Goal: Task Accomplishment & Management: Use online tool/utility

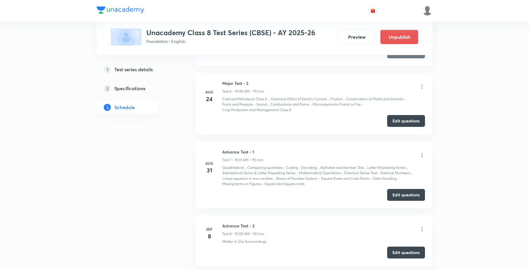
scroll to position [823, 0]
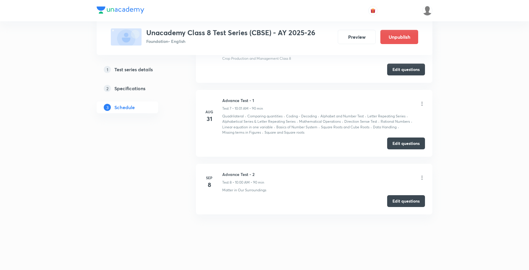
click at [423, 177] on icon at bounding box center [422, 178] width 6 height 6
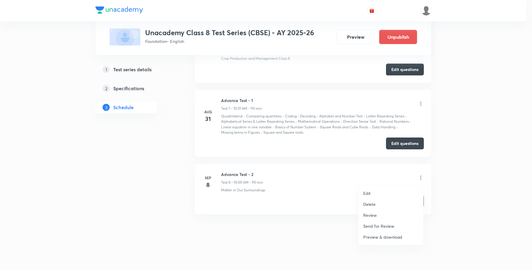
click at [373, 215] on p "Review" at bounding box center [370, 215] width 14 height 6
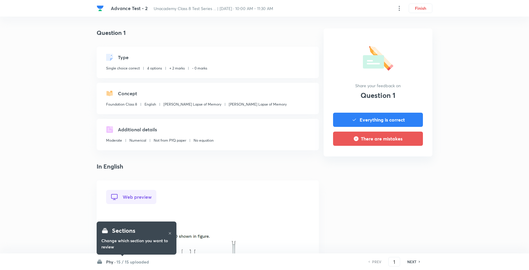
click at [118, 261] on h6 "15 / 15 uploaded" at bounding box center [132, 261] width 32 height 6
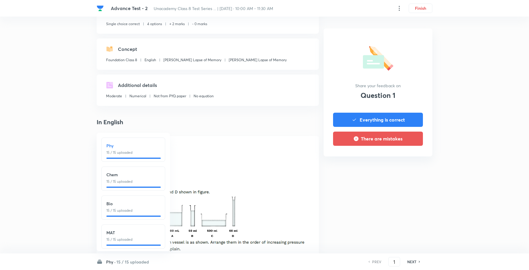
scroll to position [148, 0]
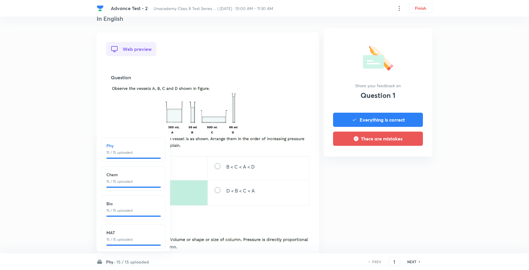
click at [132, 262] on h6 "15 / 15 uploaded" at bounding box center [132, 261] width 32 height 6
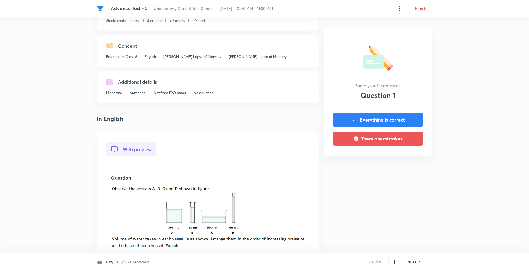
scroll to position [37, 0]
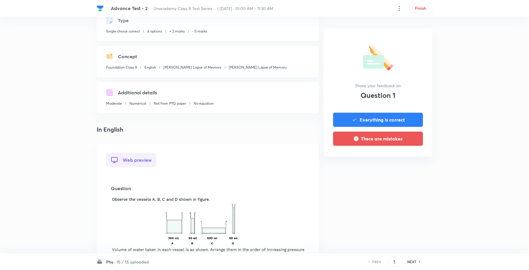
click at [413, 259] on h6 "NEXT" at bounding box center [411, 261] width 9 height 5
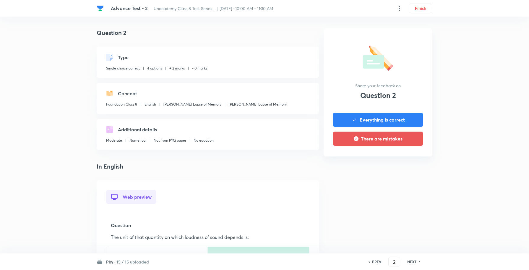
click at [412, 261] on h6 "NEXT" at bounding box center [411, 261] width 9 height 5
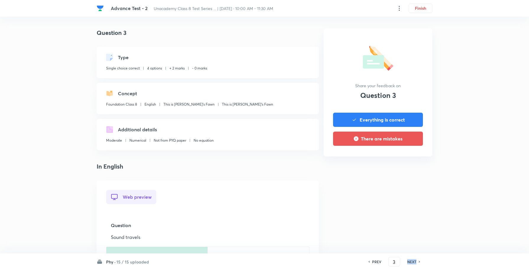
click at [412, 261] on h6 "NEXT" at bounding box center [411, 261] width 9 height 5
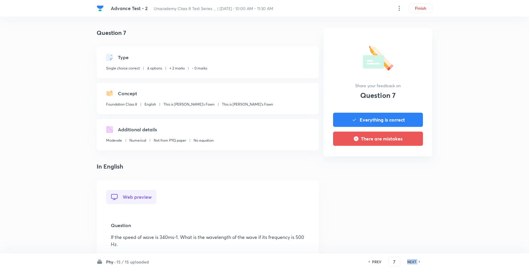
click at [412, 261] on h6 "NEXT" at bounding box center [411, 261] width 9 height 5
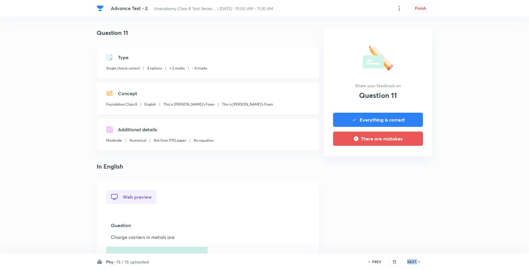
click at [412, 261] on h6 "NEXT" at bounding box center [411, 261] width 9 height 5
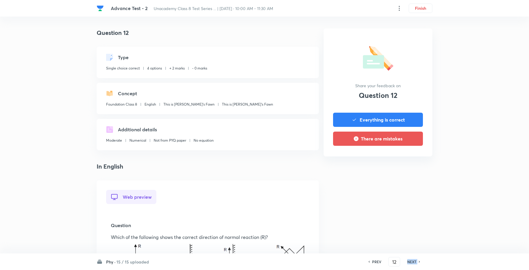
click at [412, 261] on h6 "NEXT" at bounding box center [411, 261] width 9 height 5
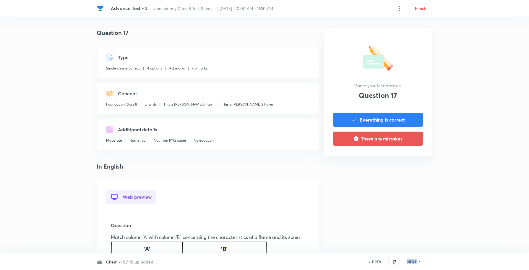
click at [412, 261] on h6 "NEXT" at bounding box center [411, 261] width 9 height 5
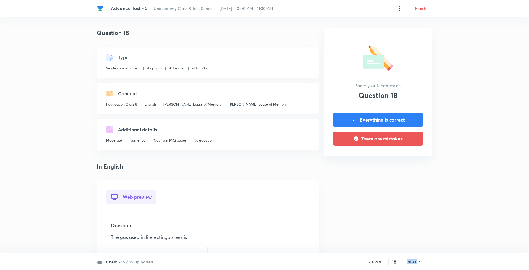
click at [412, 261] on h6 "NEXT" at bounding box center [411, 261] width 9 height 5
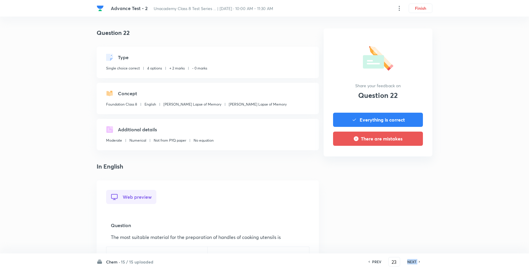
click at [412, 261] on h6 "NEXT" at bounding box center [411, 261] width 9 height 5
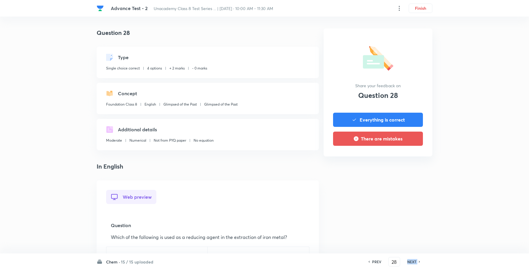
click at [412, 261] on h6 "NEXT" at bounding box center [411, 261] width 9 height 5
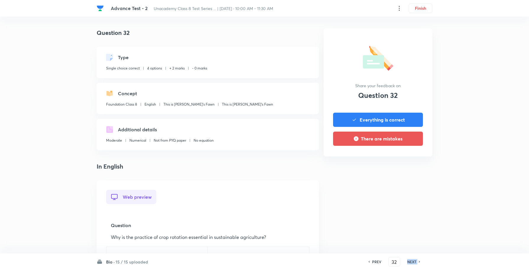
type input "33"
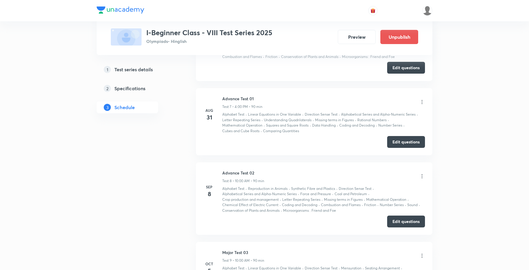
scroll to position [687, 0]
click at [421, 179] on icon at bounding box center [422, 177] width 6 height 6
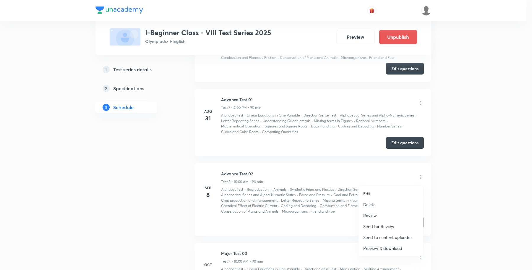
click at [369, 214] on p "Review" at bounding box center [370, 215] width 14 height 6
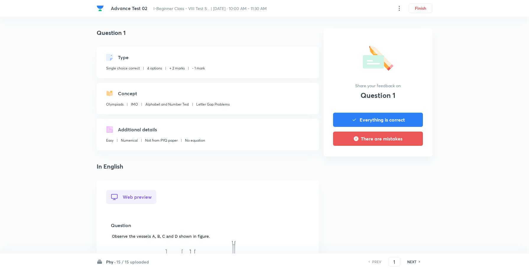
click at [135, 262] on h6 "15 / 15 uploaded" at bounding box center [132, 261] width 32 height 6
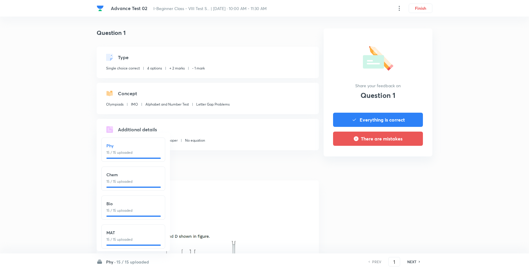
click at [411, 261] on h6 "NEXT" at bounding box center [411, 261] width 9 height 5
click at [116, 261] on h6 "15 / 15 uploaded" at bounding box center [132, 261] width 32 height 6
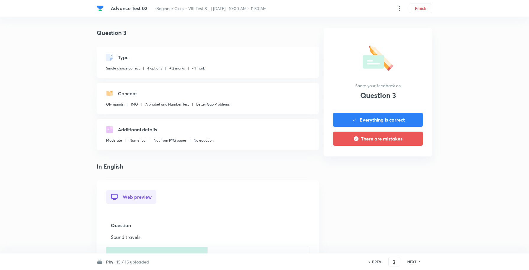
click at [409, 262] on h6 "NEXT" at bounding box center [411, 261] width 9 height 5
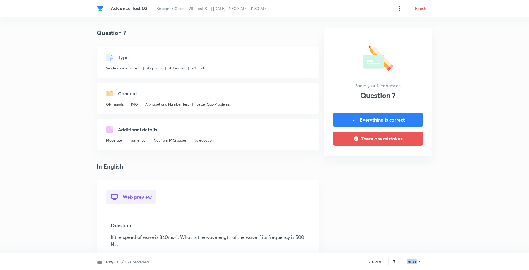
click at [409, 262] on h6 "NEXT" at bounding box center [411, 261] width 9 height 5
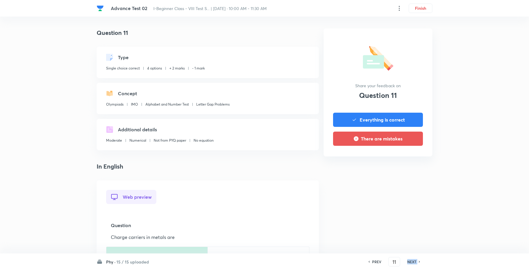
click at [409, 262] on h6 "NEXT" at bounding box center [411, 261] width 9 height 5
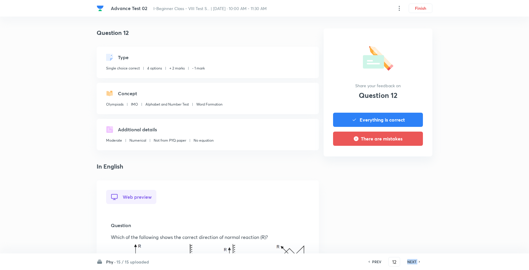
click at [409, 262] on h6 "NEXT" at bounding box center [411, 261] width 9 height 5
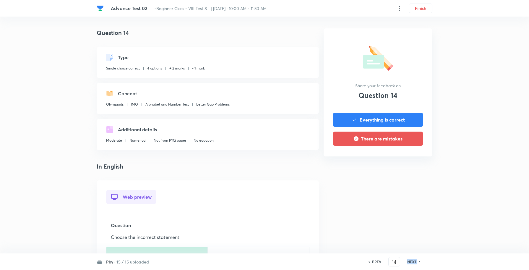
click at [409, 262] on h6 "NEXT" at bounding box center [411, 261] width 9 height 5
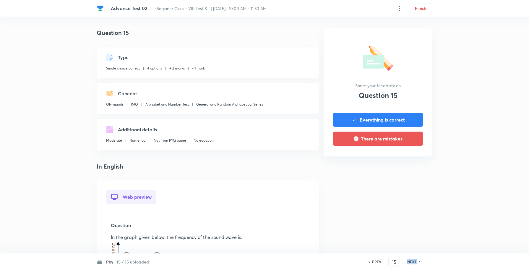
click at [409, 262] on h6 "NEXT" at bounding box center [411, 261] width 9 height 5
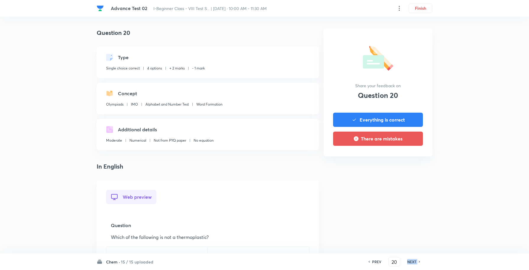
click at [409, 262] on h6 "NEXT" at bounding box center [411, 261] width 9 height 5
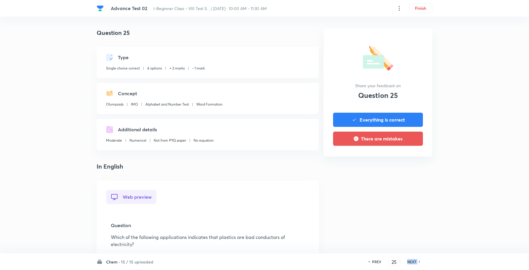
click at [409, 262] on h6 "NEXT" at bounding box center [411, 261] width 9 height 5
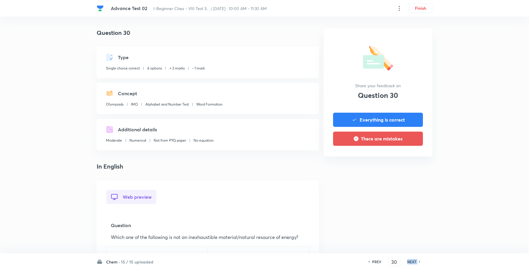
click at [409, 262] on h6 "NEXT" at bounding box center [411, 261] width 9 height 5
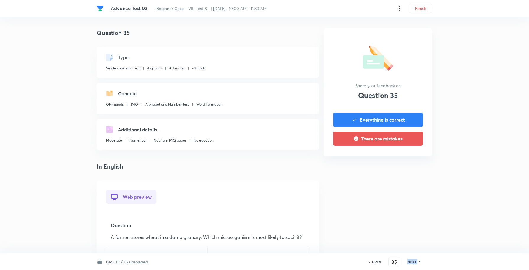
click at [409, 262] on h6 "NEXT" at bounding box center [411, 261] width 9 height 5
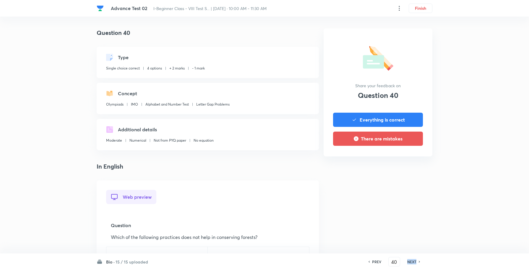
click at [409, 262] on h6 "NEXT" at bounding box center [411, 261] width 9 height 5
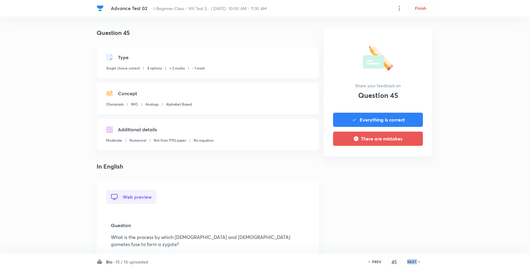
click at [409, 262] on h6 "NEXT" at bounding box center [411, 261] width 9 height 5
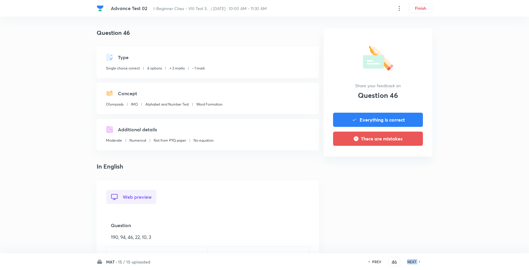
click at [409, 262] on h6 "NEXT" at bounding box center [411, 261] width 9 height 5
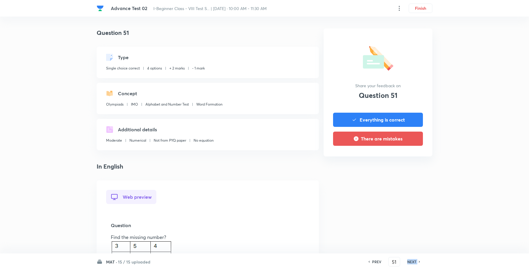
click at [409, 262] on h6 "NEXT" at bounding box center [411, 261] width 9 height 5
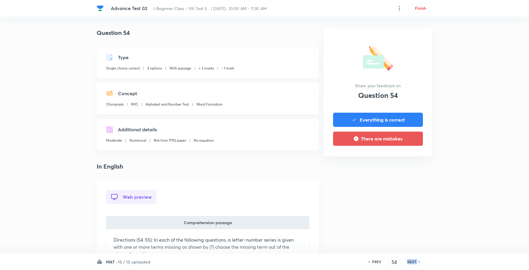
click at [409, 262] on h6 "NEXT" at bounding box center [411, 261] width 9 height 5
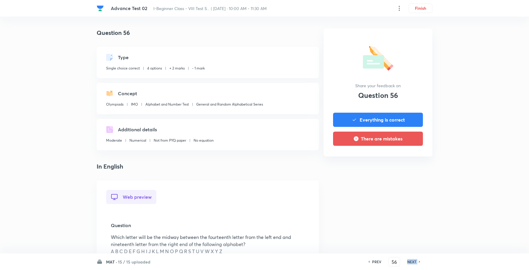
click at [409, 262] on h6 "NEXT" at bounding box center [411, 261] width 9 height 5
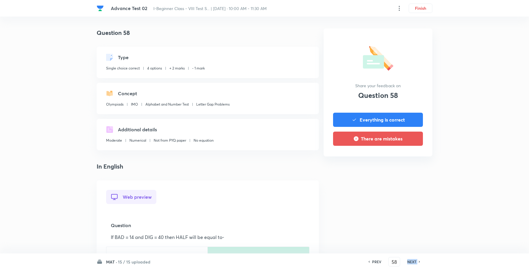
click at [409, 262] on h6 "NEXT" at bounding box center [411, 261] width 9 height 5
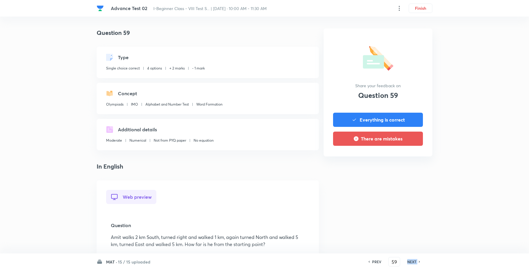
click at [409, 262] on h6 "NEXT" at bounding box center [411, 261] width 9 height 5
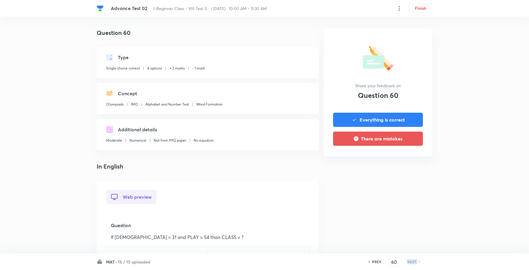
click at [409, 262] on h6 "NEXT" at bounding box center [411, 261] width 9 height 5
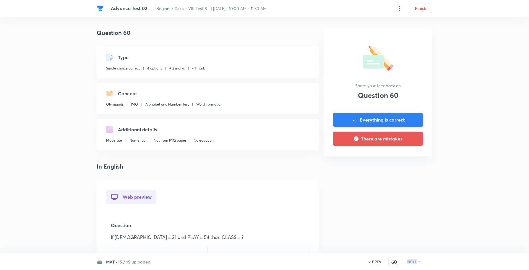
click at [409, 262] on h6 "NEXT" at bounding box center [411, 261] width 9 height 5
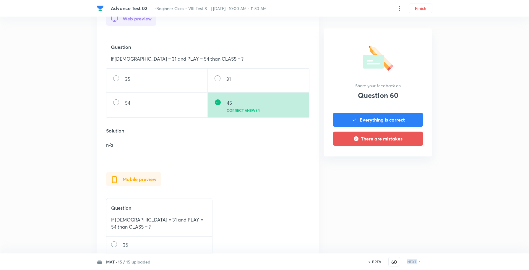
scroll to position [185, 0]
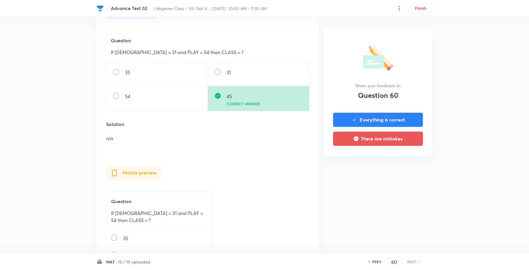
click at [377, 261] on h6 "PREV" at bounding box center [376, 261] width 9 height 5
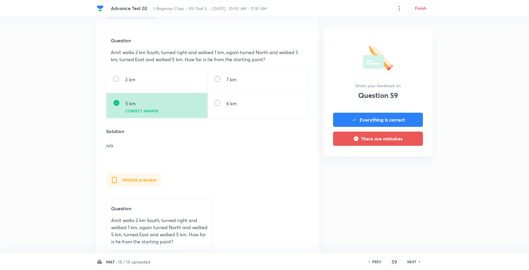
scroll to position [0, 0]
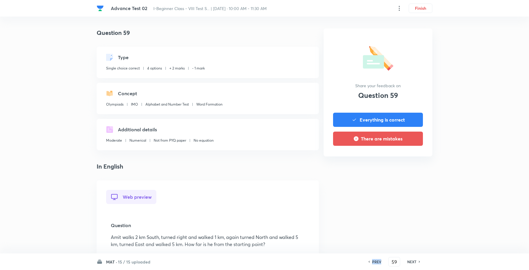
click at [377, 261] on h6 "PREV" at bounding box center [376, 261] width 9 height 5
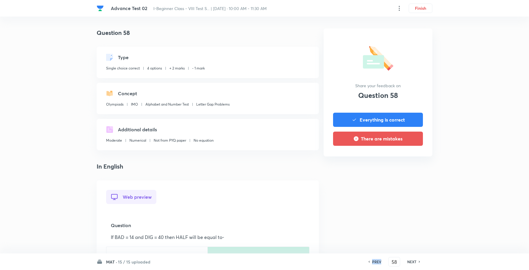
click at [377, 261] on h6 "PREV" at bounding box center [376, 261] width 9 height 5
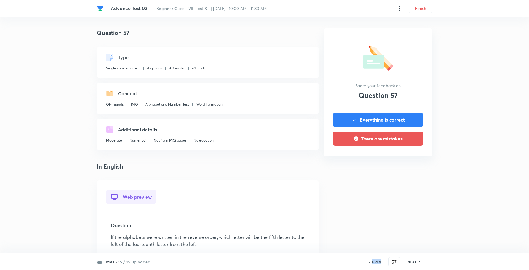
click at [377, 261] on h6 "PREV" at bounding box center [376, 261] width 9 height 5
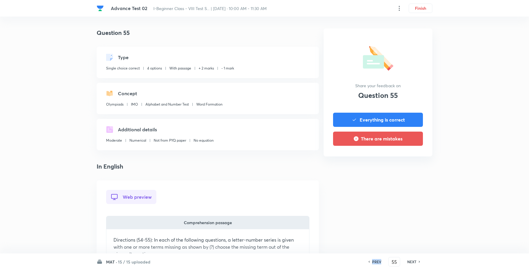
click at [377, 261] on h6 "PREV" at bounding box center [376, 261] width 9 height 5
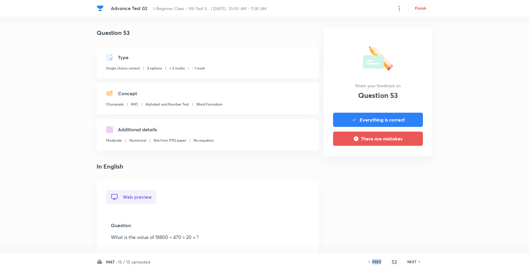
click at [377, 261] on h6 "PREV" at bounding box center [376, 261] width 9 height 5
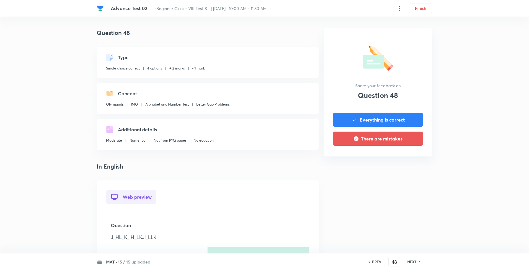
click at [411, 261] on h6 "NEXT" at bounding box center [411, 261] width 9 height 5
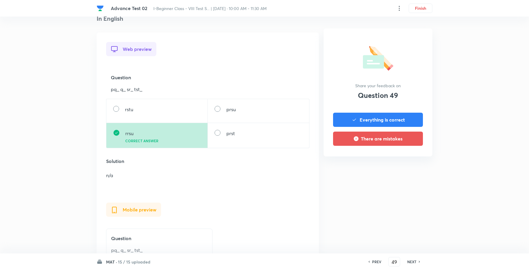
click at [412, 259] on h6 "NEXT" at bounding box center [411, 261] width 9 height 5
type input "50"
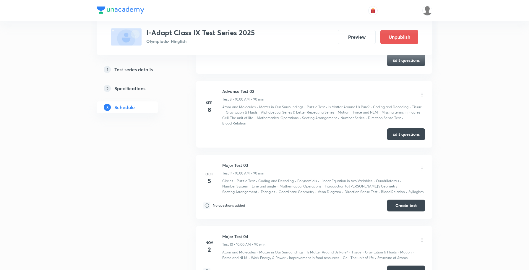
scroll to position [701, 0]
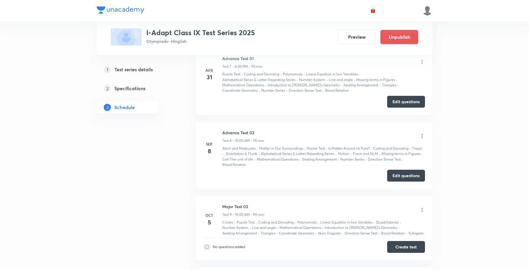
click at [422, 136] on icon at bounding box center [422, 136] width 6 height 6
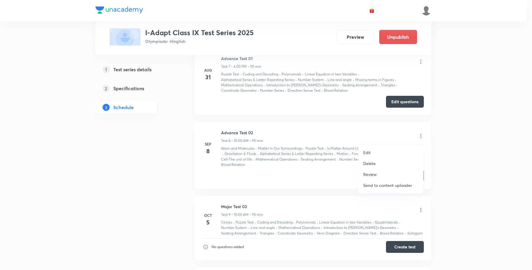
click at [374, 172] on p "Review" at bounding box center [370, 174] width 14 height 6
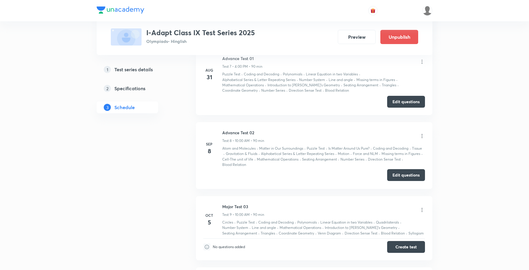
click at [405, 177] on button "Edit questions" at bounding box center [406, 175] width 38 height 12
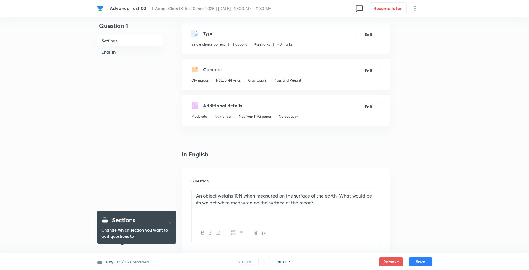
scroll to position [37, 0]
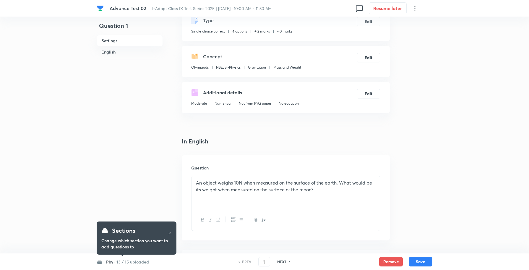
click at [113, 261] on h6 "Phy ·" at bounding box center [110, 261] width 9 height 6
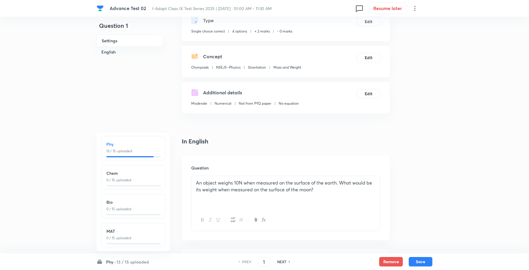
scroll to position [0, 0]
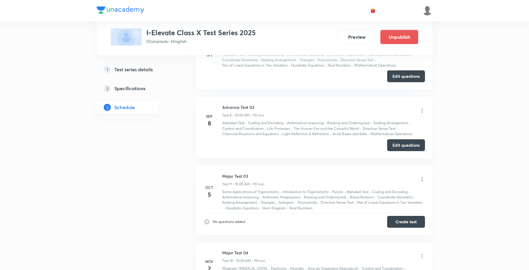
scroll to position [686, 0]
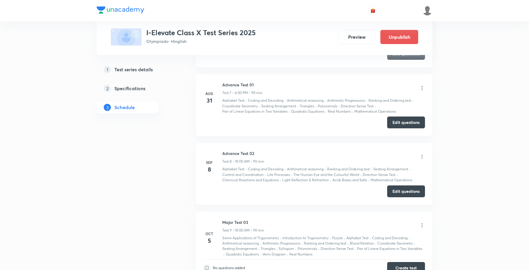
click at [420, 159] on icon at bounding box center [422, 157] width 6 height 6
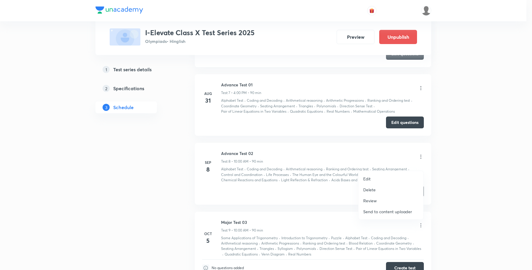
click at [374, 202] on p "Review" at bounding box center [370, 200] width 14 height 6
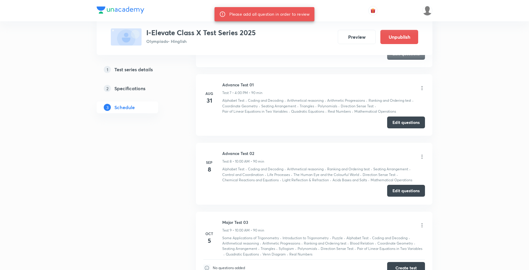
click at [404, 195] on button "Edit questions" at bounding box center [406, 191] width 38 height 12
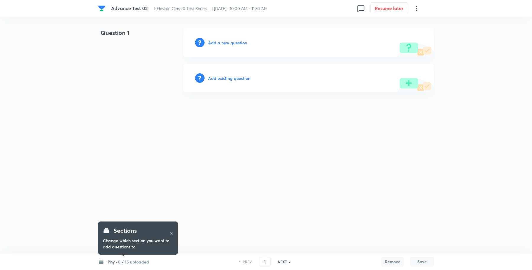
click at [126, 260] on h6 "0 / 15 uploaded" at bounding box center [133, 261] width 31 height 6
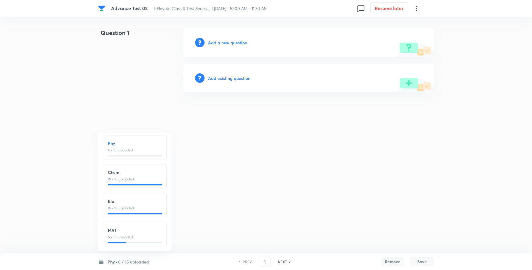
scroll to position [8, 0]
click at [433, 120] on html "Advance Test 02 I-Elevate Class X Test Series ... | [DATE] · 10:00 AM - 11:30 A…" at bounding box center [266, 60] width 532 height 120
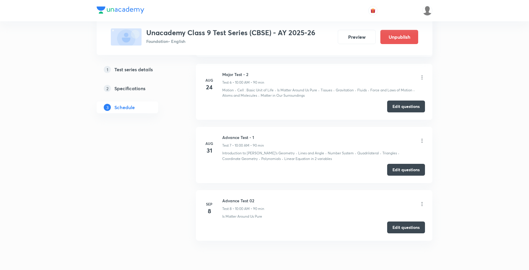
scroll to position [790, 0]
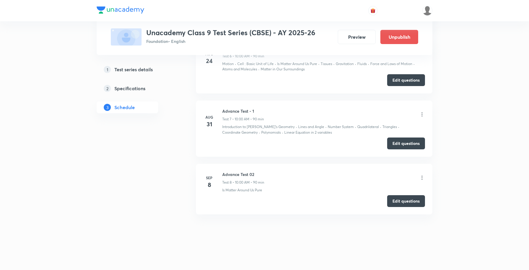
click at [422, 178] on icon at bounding box center [422, 178] width 6 height 6
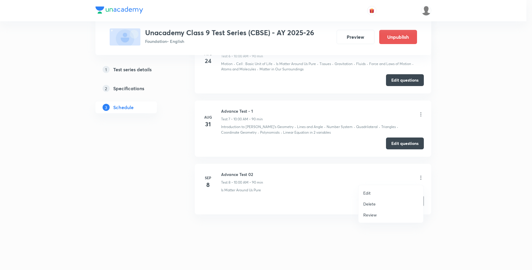
click at [369, 215] on p "Review" at bounding box center [370, 214] width 14 height 6
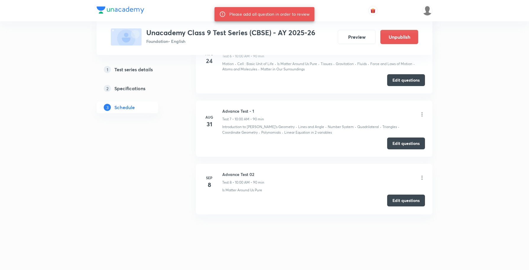
click at [405, 200] on button "Edit questions" at bounding box center [406, 200] width 38 height 12
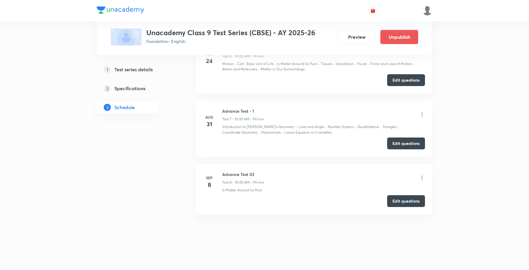
click at [421, 179] on icon at bounding box center [422, 178] width 6 height 6
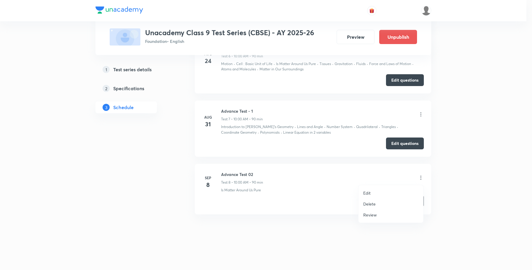
click at [453, 180] on div at bounding box center [266, 135] width 532 height 270
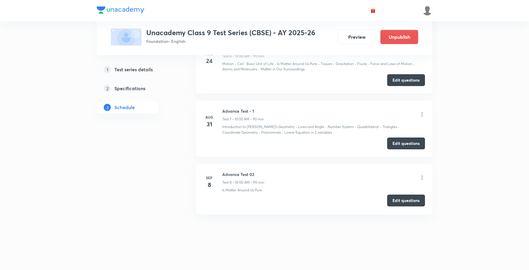
click at [399, 198] on button "Edit questions" at bounding box center [406, 200] width 38 height 12
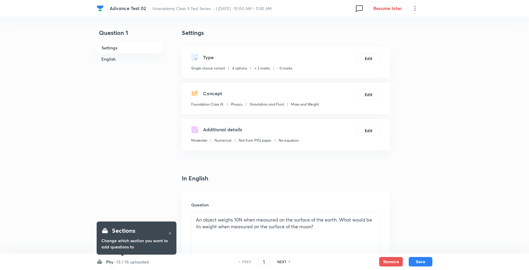
click at [141, 260] on h6 "13 / 15 uploaded" at bounding box center [132, 261] width 32 height 6
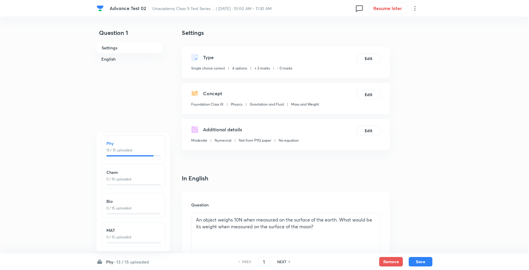
scroll to position [8, 0]
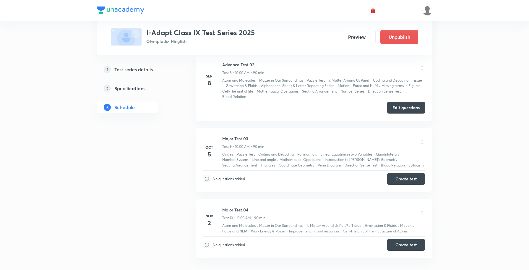
scroll to position [667, 0]
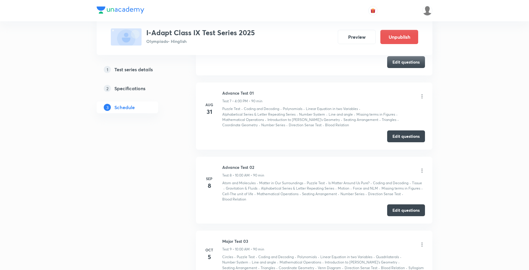
click at [422, 172] on icon at bounding box center [422, 170] width 6 height 6
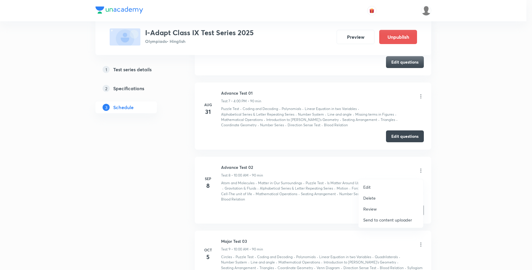
click at [372, 208] on p "Review" at bounding box center [370, 209] width 14 height 6
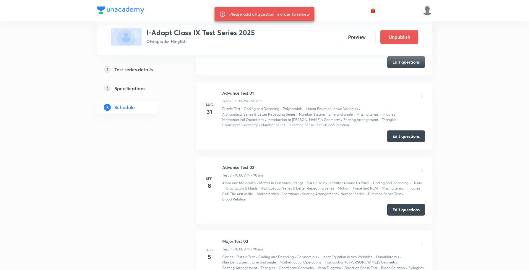
click at [403, 212] on button "Edit questions" at bounding box center [406, 209] width 38 height 12
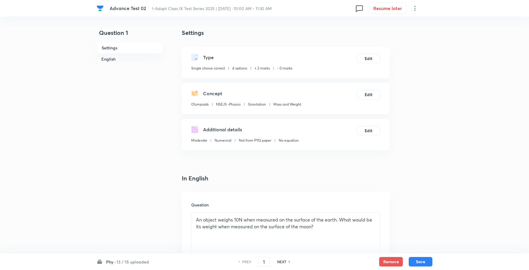
click at [130, 262] on h6 "13 / 15 uploaded" at bounding box center [132, 261] width 32 height 6
click at [138, 259] on h6 "13 / 15 uploaded" at bounding box center [132, 261] width 32 height 6
click at [119, 263] on h6 "13 / 15 uploaded" at bounding box center [132, 261] width 32 height 6
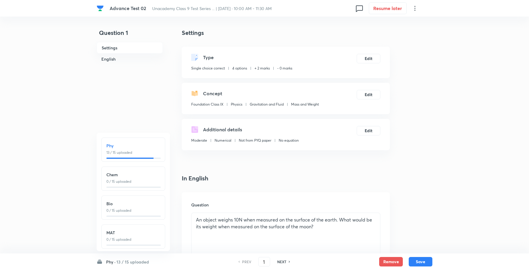
scroll to position [8, 0]
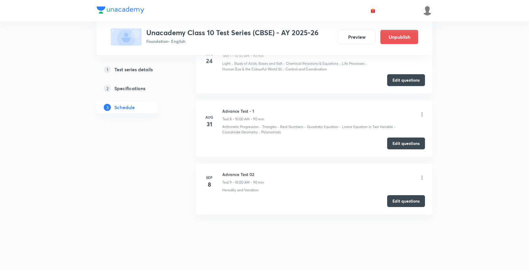
scroll to position [859, 0]
click at [421, 176] on icon at bounding box center [422, 178] width 6 height 6
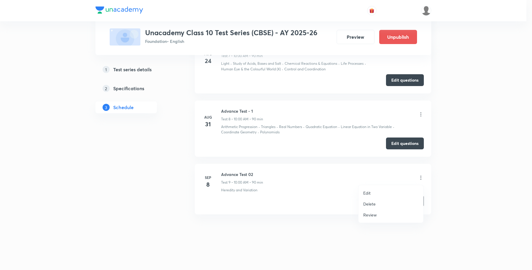
click at [372, 213] on p "Review" at bounding box center [370, 214] width 14 height 6
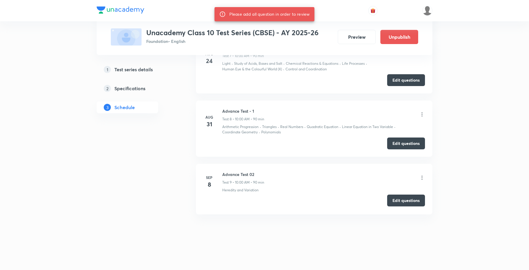
click at [405, 201] on button "Edit questions" at bounding box center [406, 200] width 38 height 12
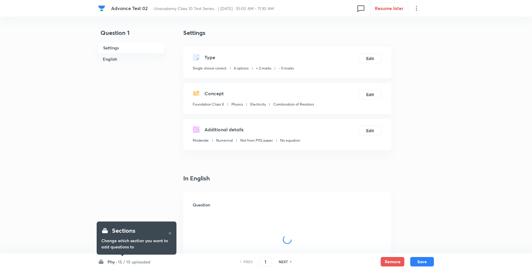
checkbox input "true"
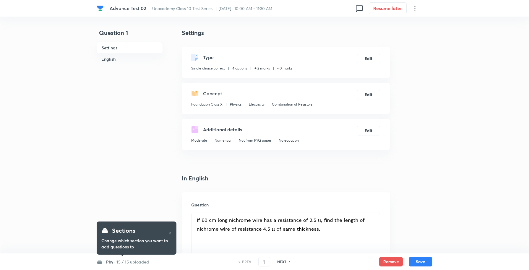
click at [118, 265] on div "Phy · 15 / 15 uploaded PREV 1 ​ NEXT Remove Save" at bounding box center [265, 261] width 336 height 17
click at [118, 262] on h6 "15 / 15 uploaded" at bounding box center [132, 261] width 32 height 6
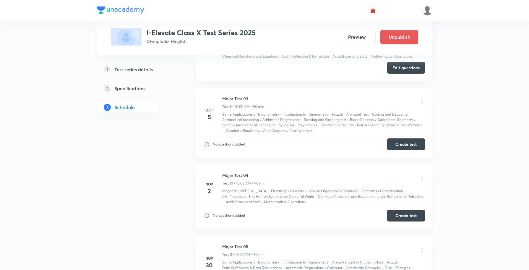
scroll to position [760, 0]
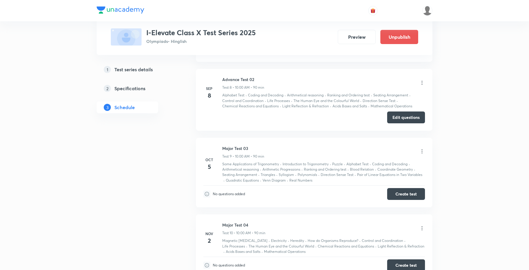
click at [421, 86] on icon at bounding box center [422, 83] width 6 height 6
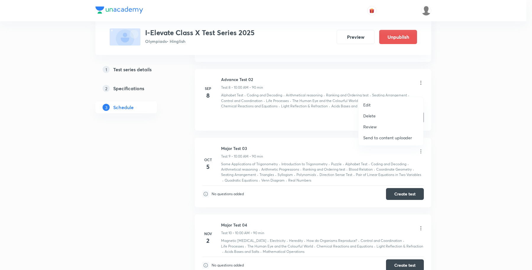
click at [377, 124] on li "Review" at bounding box center [390, 126] width 65 height 11
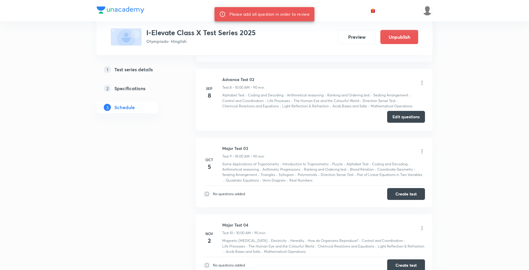
click at [398, 123] on button "Edit questions" at bounding box center [406, 117] width 38 height 12
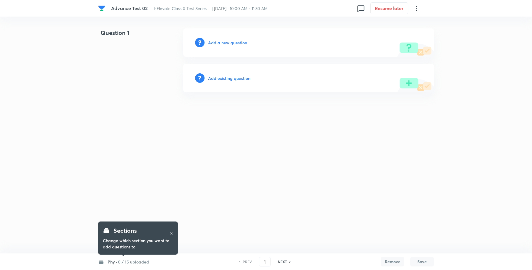
click at [129, 260] on h6 "0 / 15 uploaded" at bounding box center [133, 261] width 31 height 6
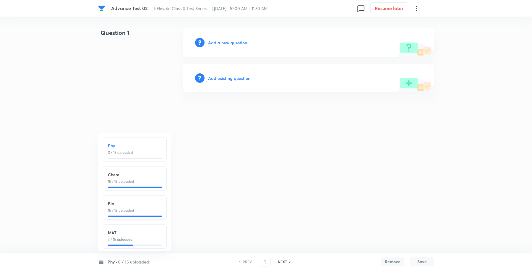
click at [218, 120] on html "Advance Test 02 I-Elevate Class X Test Series ... | [DATE] · 10:00 AM - 11:30 A…" at bounding box center [266, 60] width 532 height 120
